Goal: Information Seeking & Learning: Learn about a topic

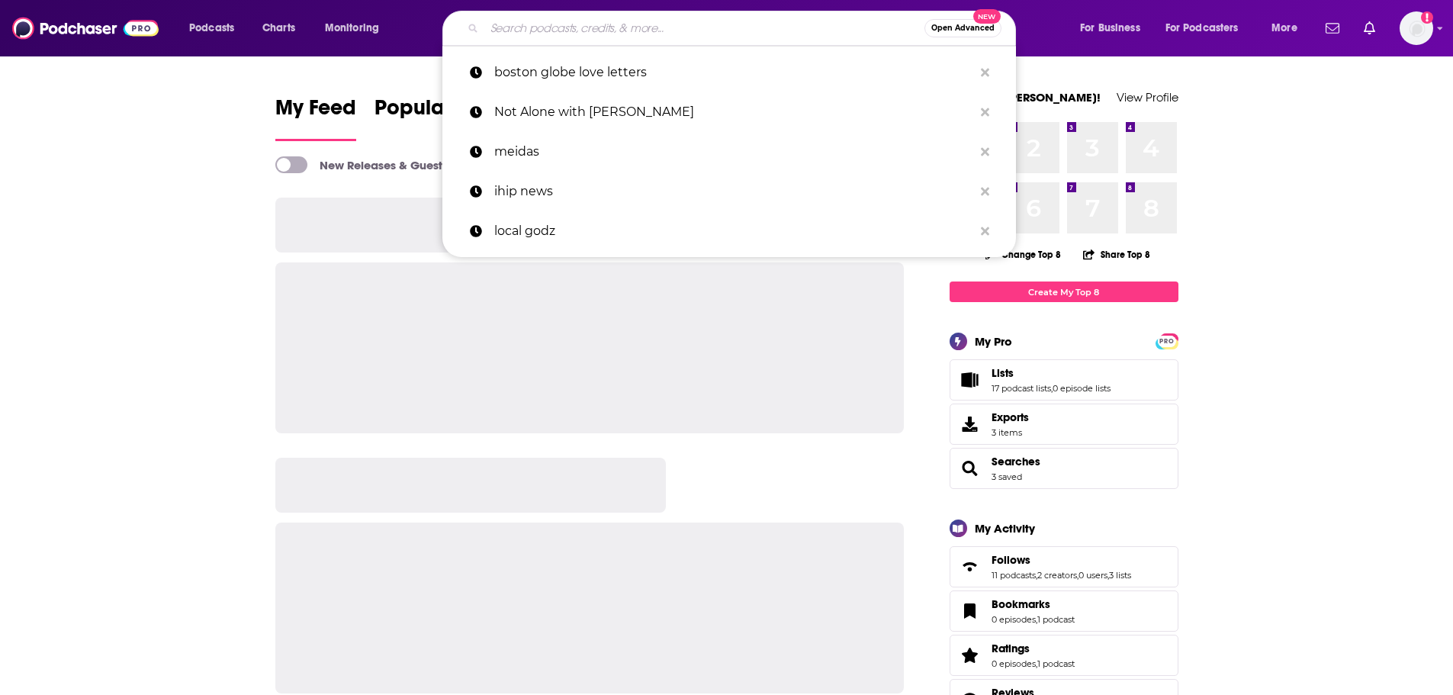
click at [679, 31] on input "Search podcasts, credits, & more..." at bounding box center [704, 28] width 440 height 24
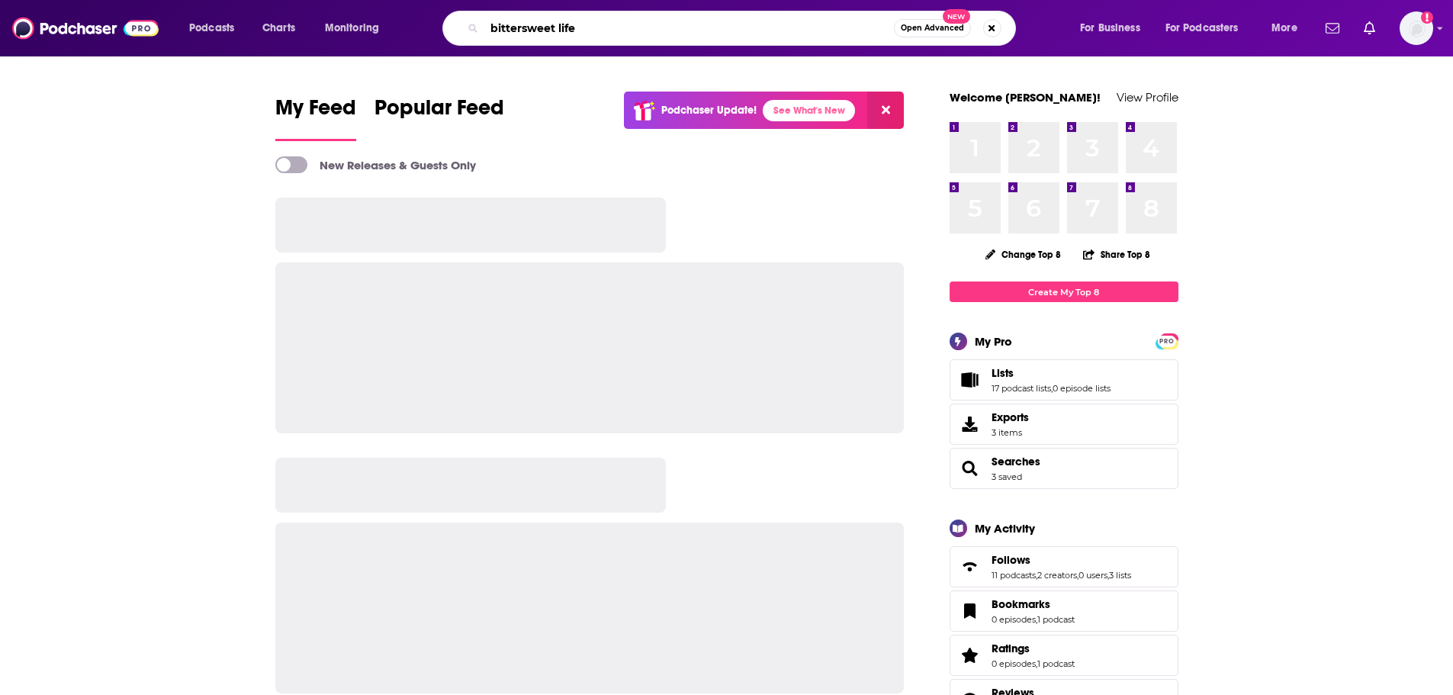
type input "bittersweet life"
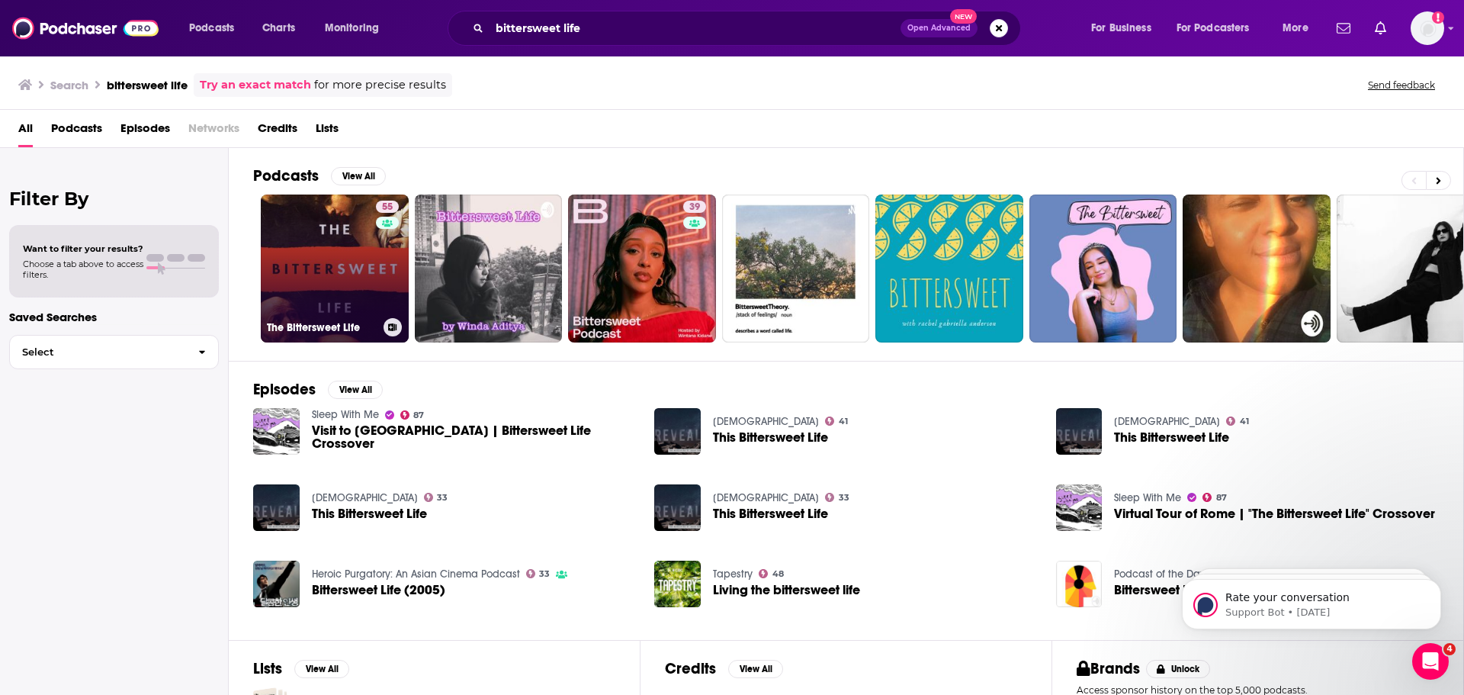
click at [303, 273] on link "55 The Bittersweet Life" at bounding box center [335, 268] width 148 height 148
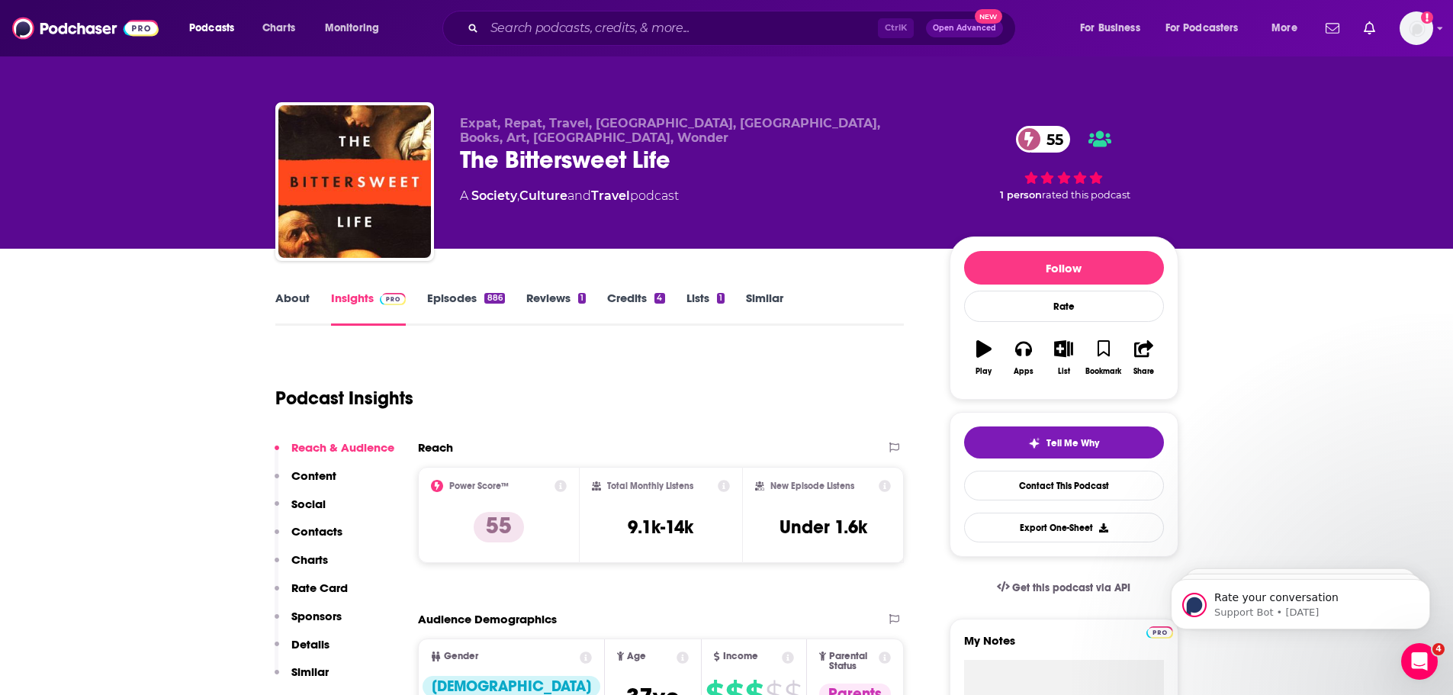
drag, startPoint x: 304, startPoint y: 618, endPoint x: 387, endPoint y: 219, distance: 407.2
click at [637, 532] on h3 "9.1k-14k" at bounding box center [661, 526] width 66 height 23
click at [667, 447] on div "Reach" at bounding box center [645, 447] width 455 height 14
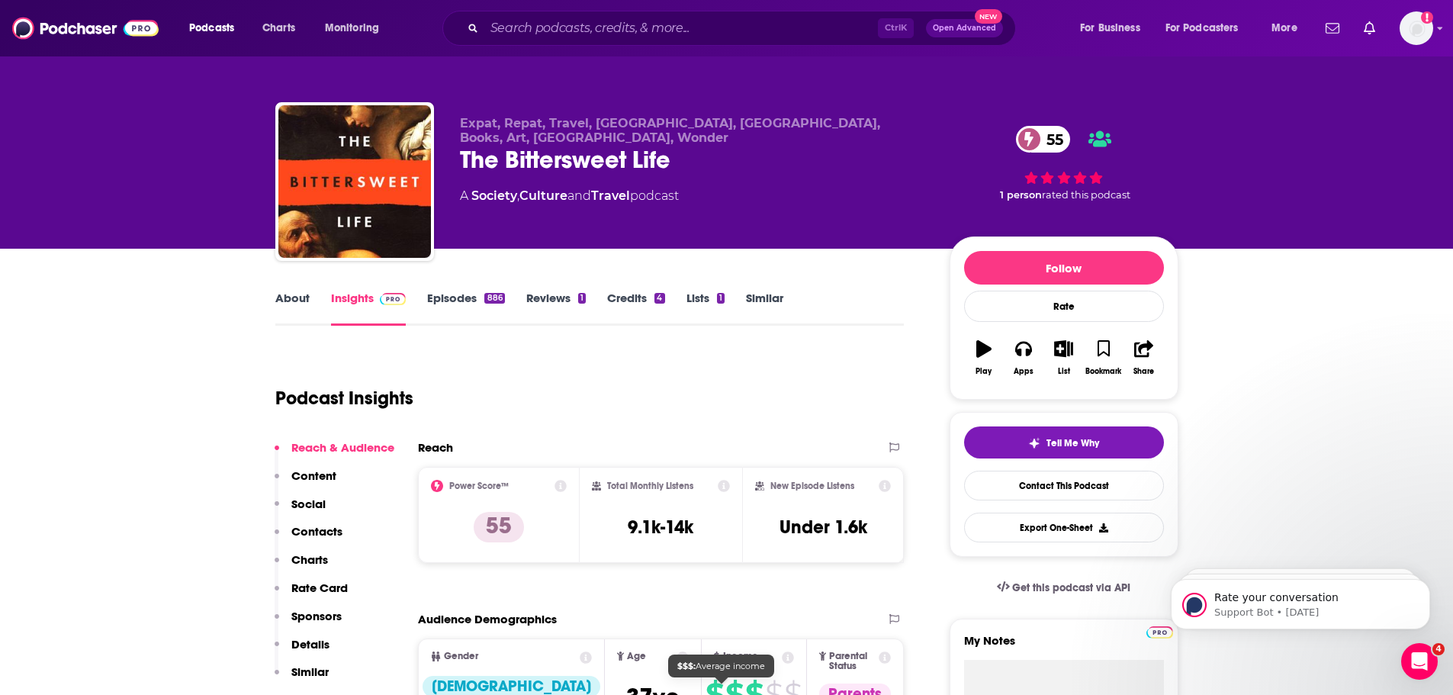
scroll to position [229, 0]
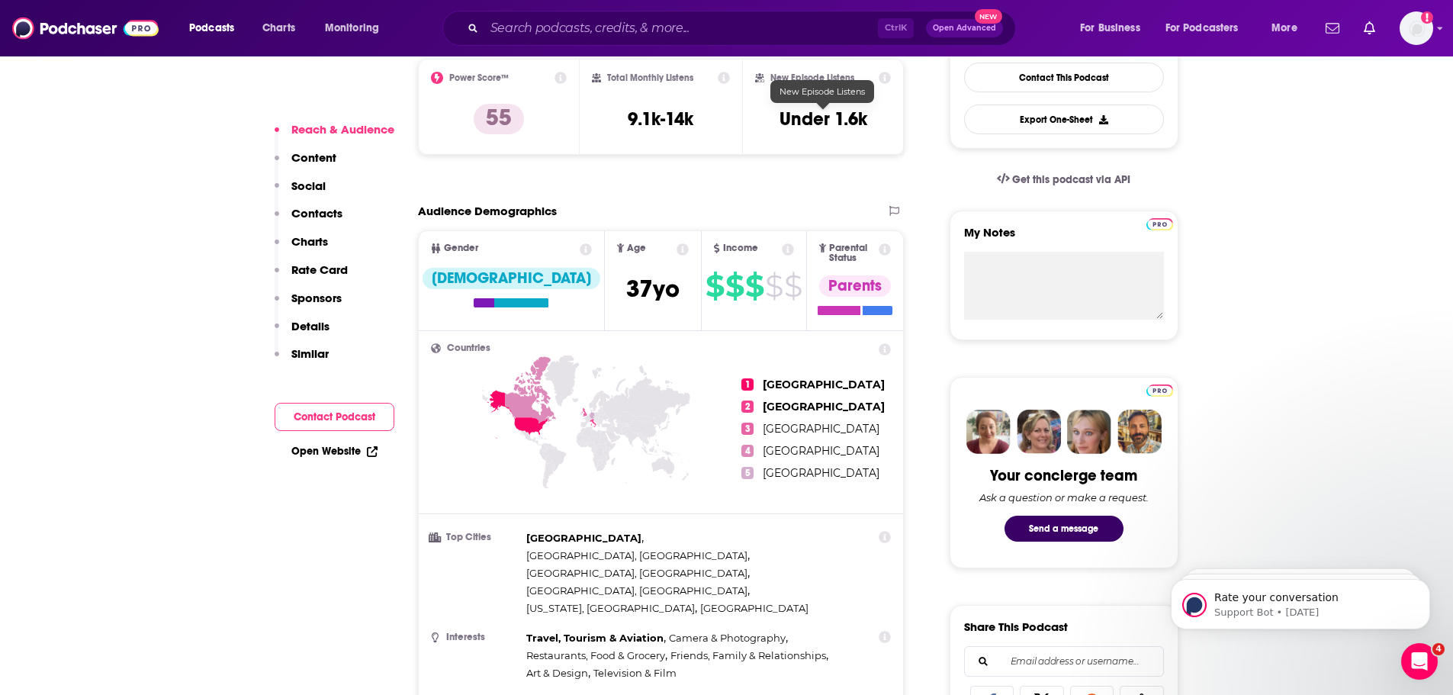
scroll to position [381, 0]
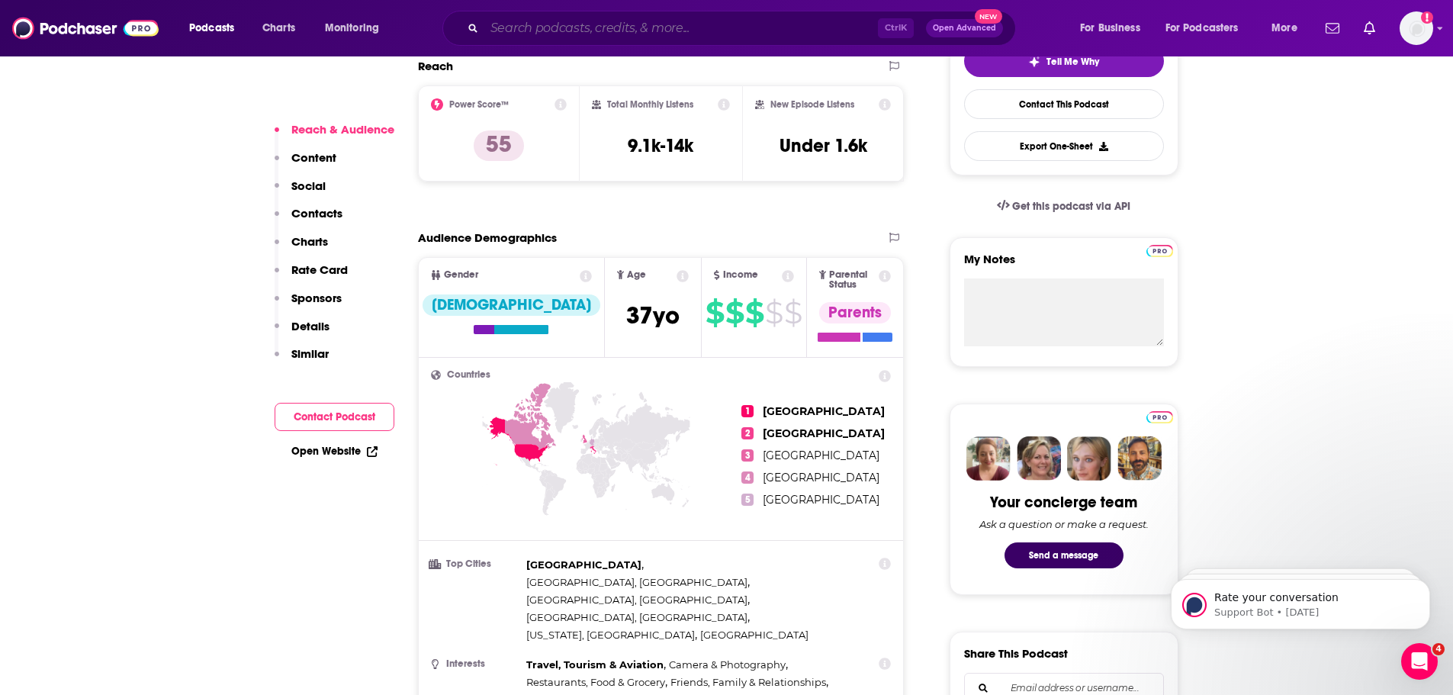
click at [598, 25] on input "Search podcasts, credits, & more..." at bounding box center [680, 28] width 393 height 24
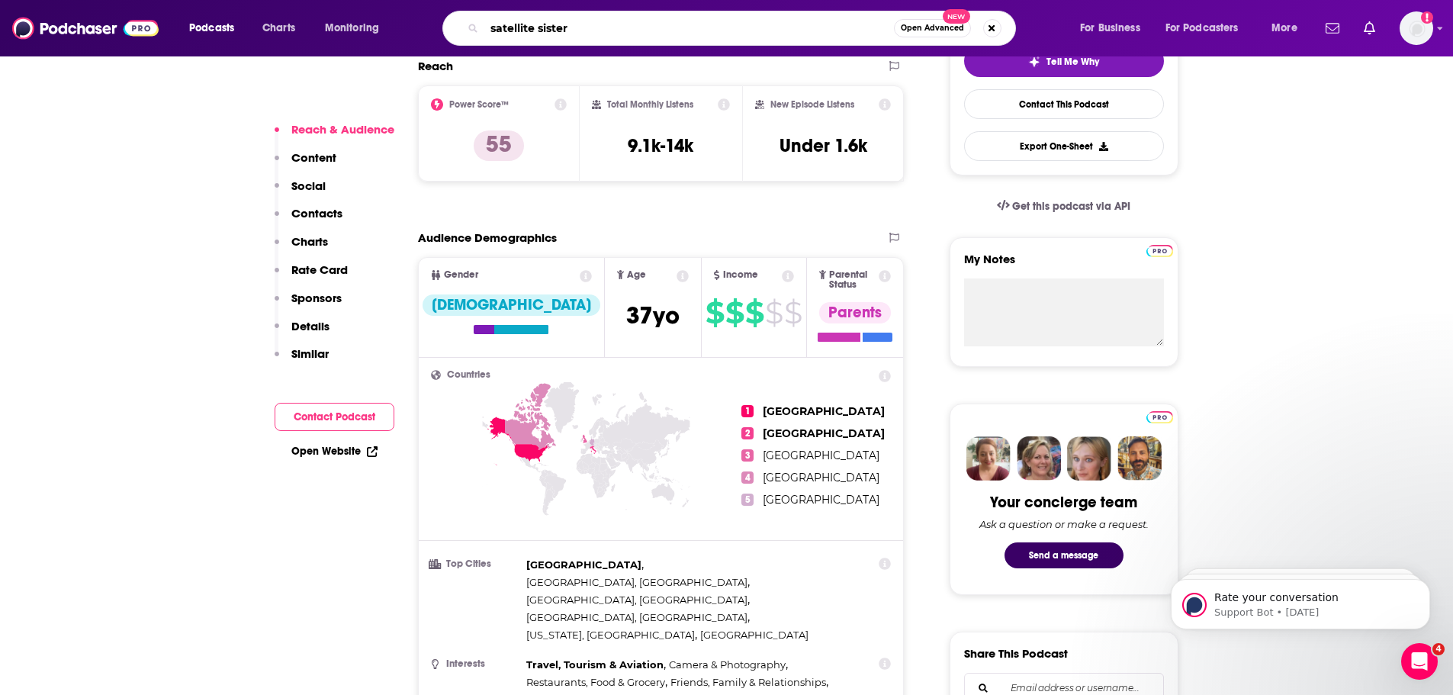
type input "satellite sisters"
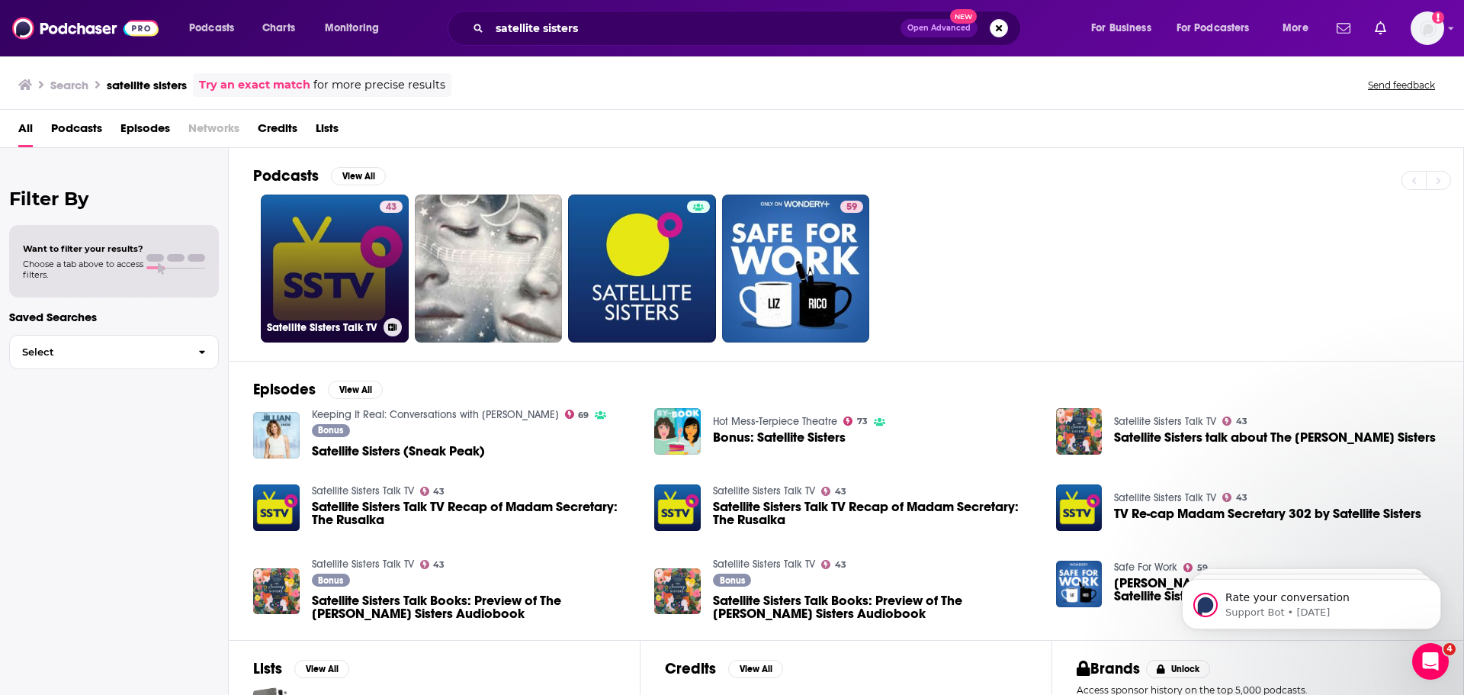
click at [310, 254] on link "43 Satellite Sisters Talk TV" at bounding box center [335, 268] width 148 height 148
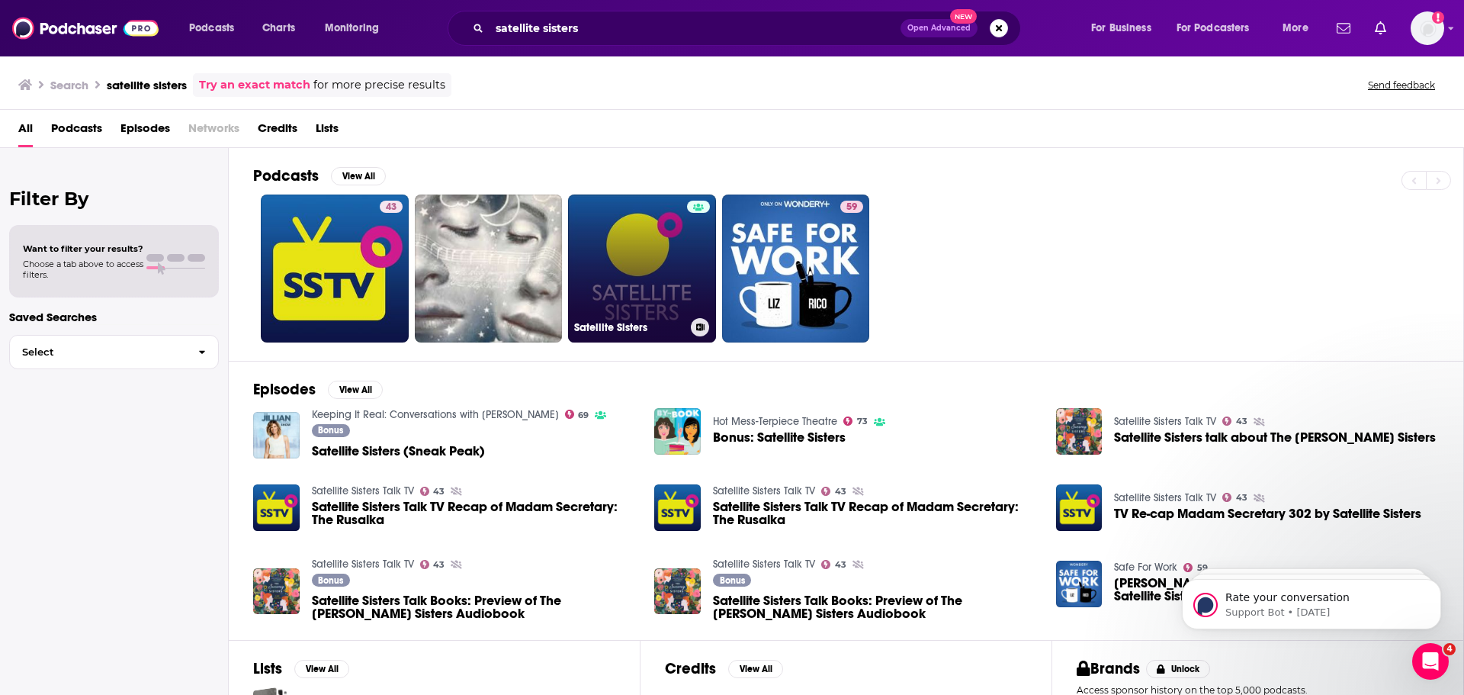
click at [698, 294] on div at bounding box center [698, 259] width 23 height 117
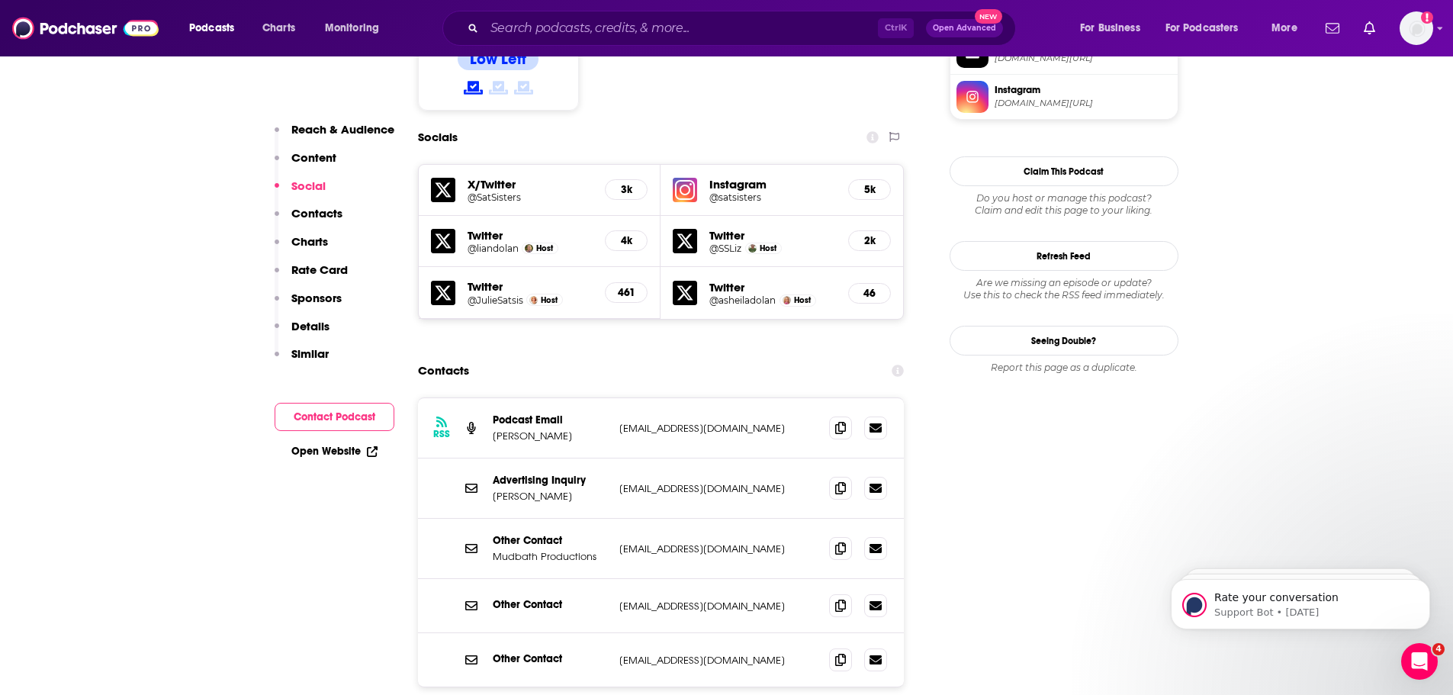
scroll to position [1678, 0]
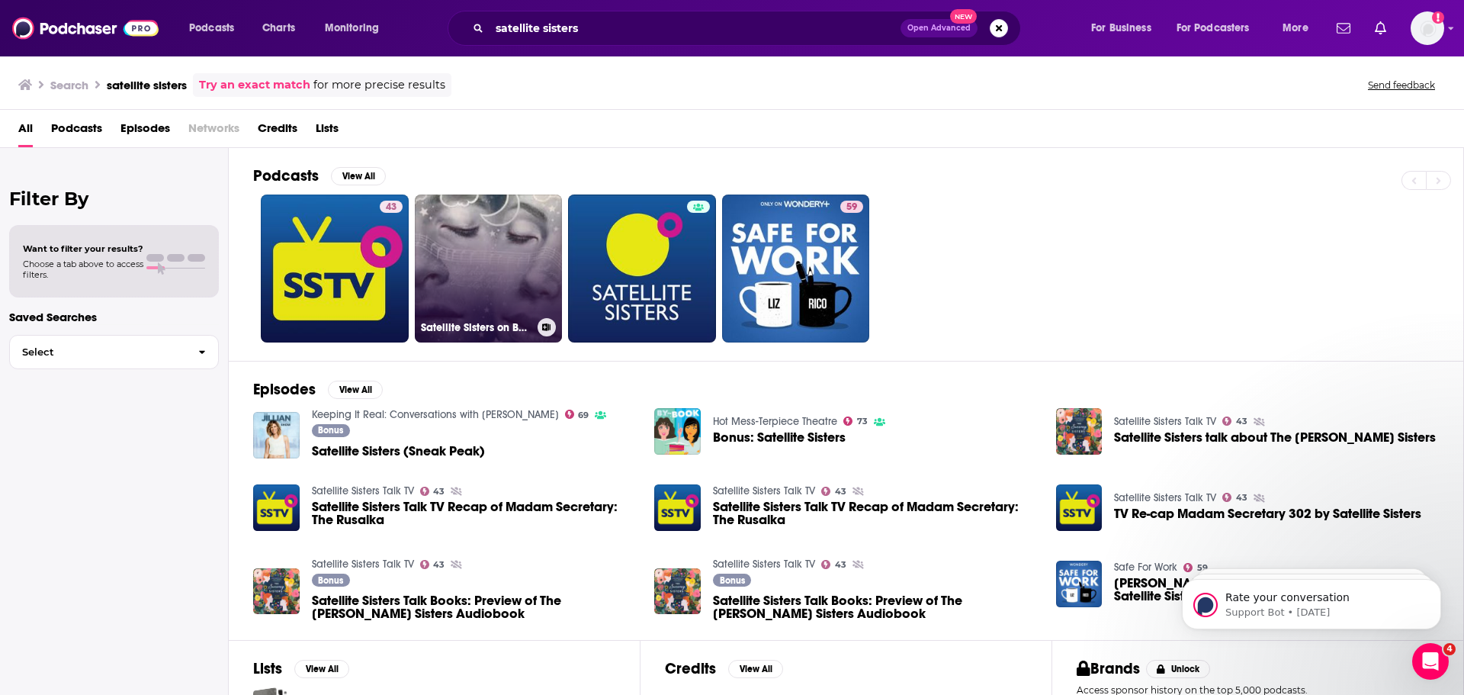
click at [494, 265] on link "Satellite Sisters on BSide Radio" at bounding box center [489, 268] width 148 height 148
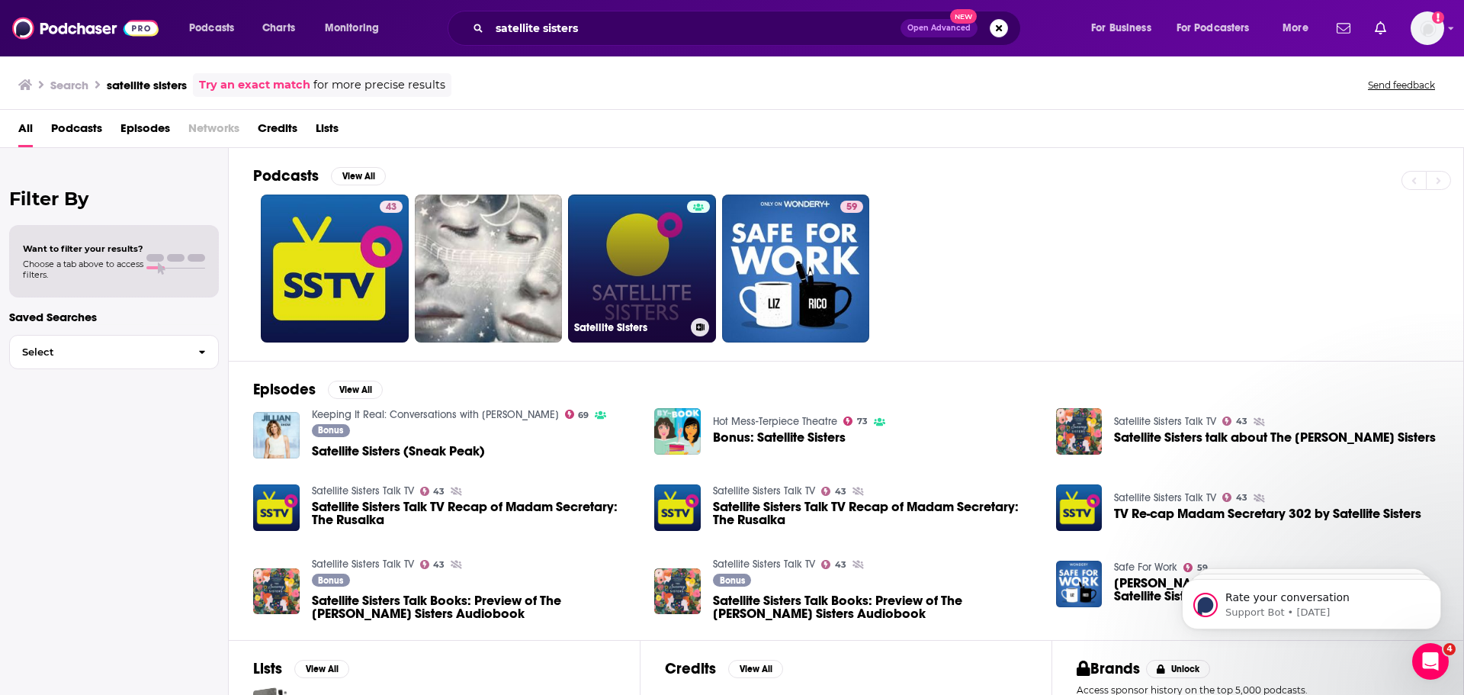
click at [697, 210] on icon at bounding box center [698, 208] width 11 height 8
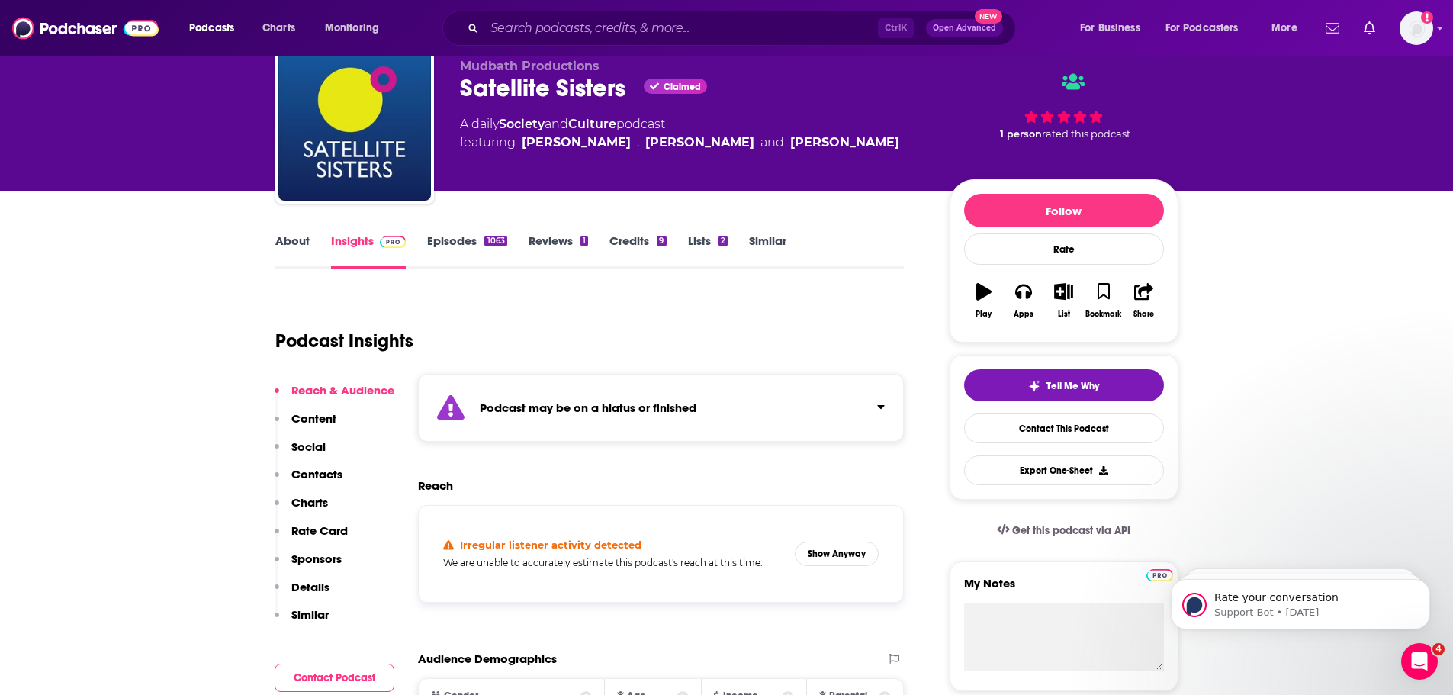
scroll to position [381, 0]
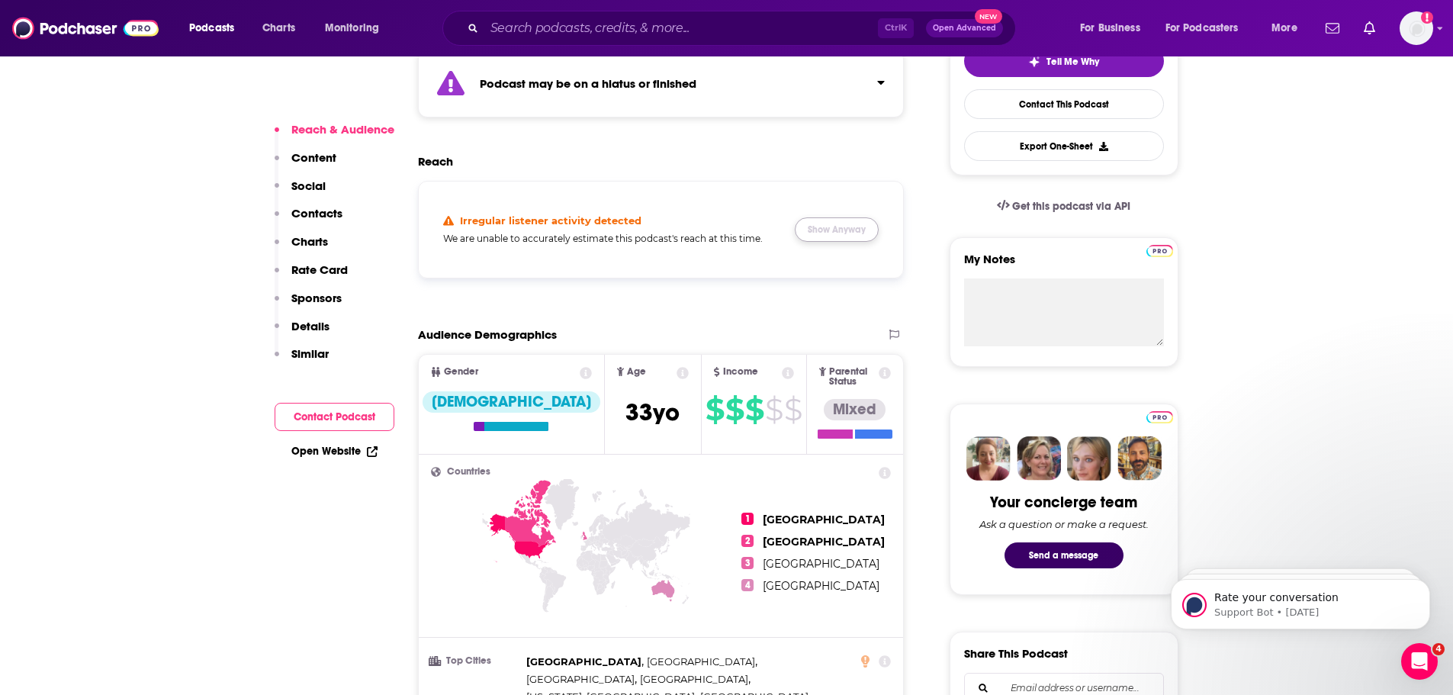
click at [839, 235] on button "Show Anyway" at bounding box center [837, 229] width 84 height 24
